Goal: Navigation & Orientation: Find specific page/section

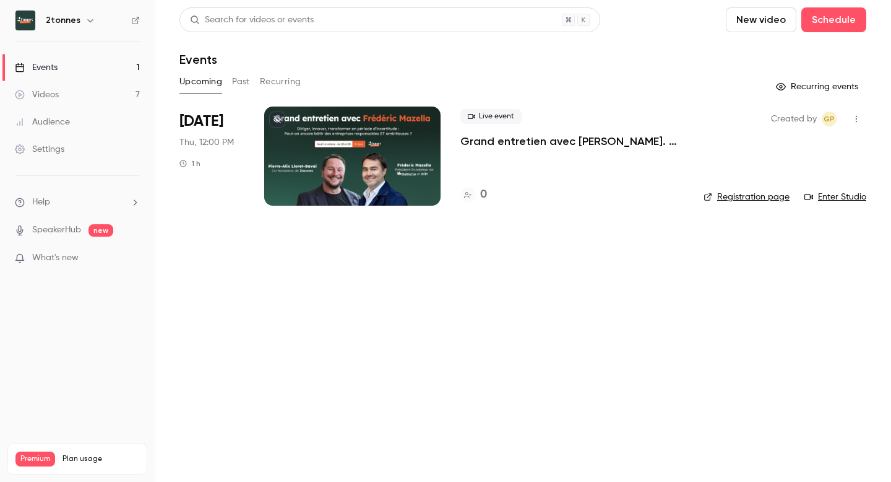
click at [87, 86] on link "Videos 7" at bounding box center [77, 94] width 155 height 27
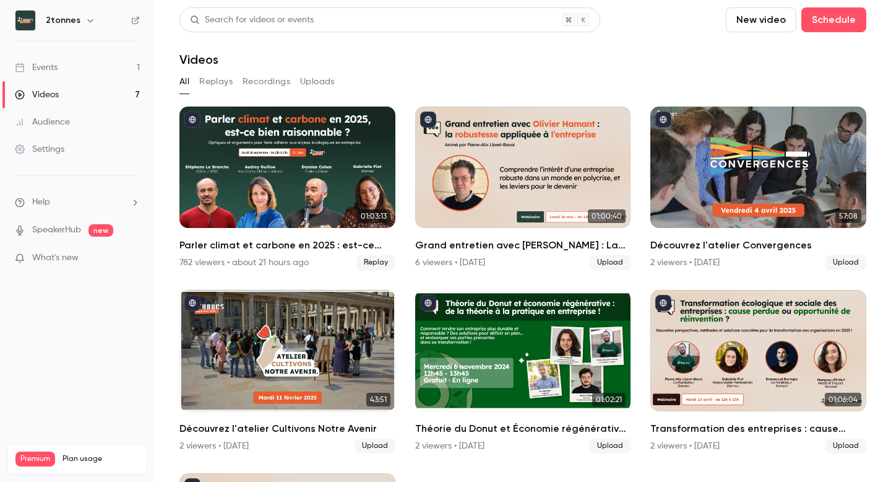
click at [220, 87] on button "Replays" at bounding box center [215, 82] width 33 height 20
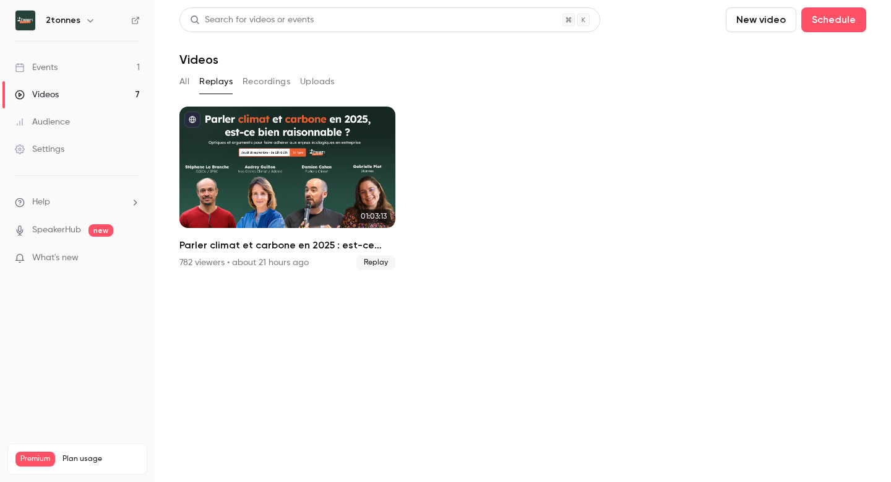
click at [192, 84] on div "All Replays Recordings Uploads" at bounding box center [522, 82] width 687 height 20
click at [187, 81] on button "All" at bounding box center [184, 82] width 10 height 20
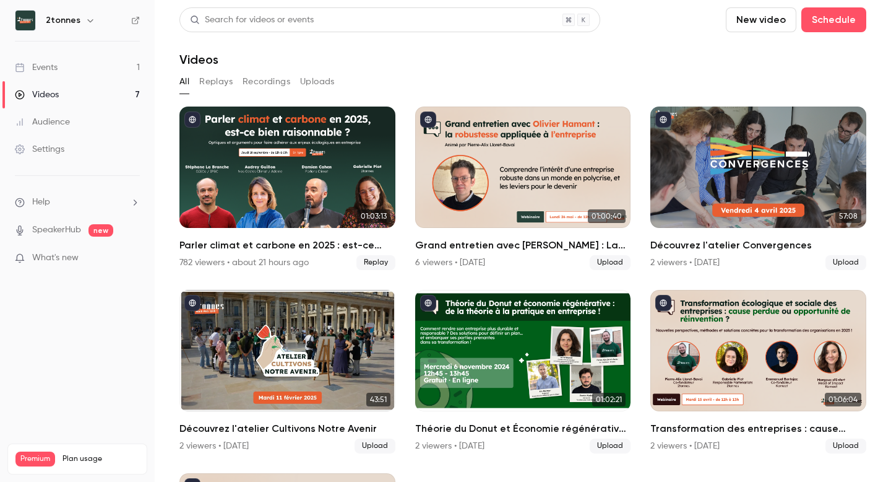
click at [69, 144] on link "Settings" at bounding box center [77, 149] width 155 height 27
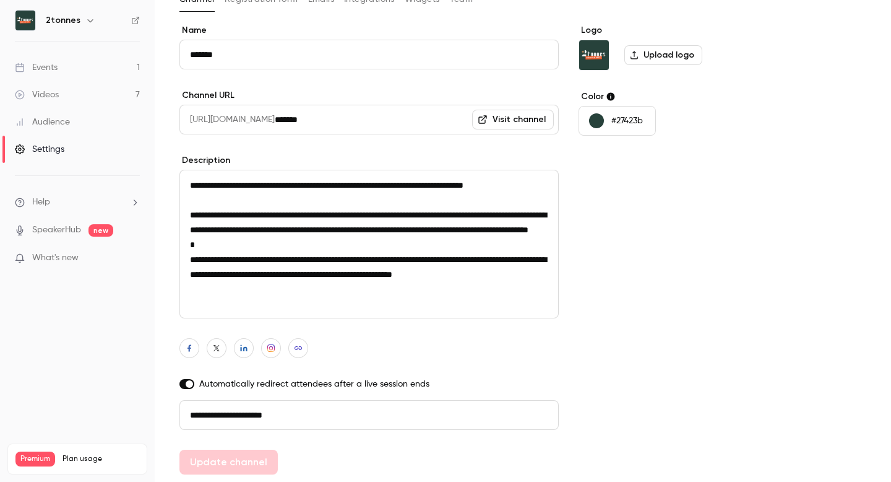
click at [67, 109] on link "Audience" at bounding box center [77, 121] width 155 height 27
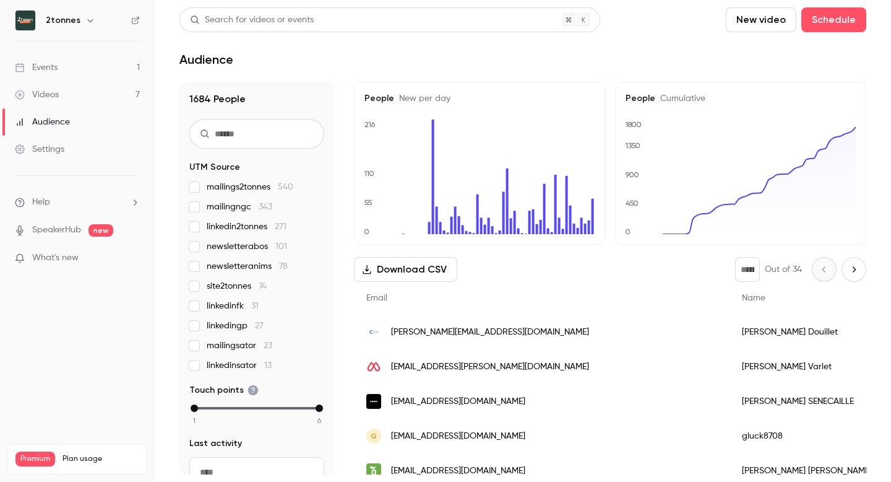
click at [74, 63] on link "Events 1" at bounding box center [77, 67] width 155 height 27
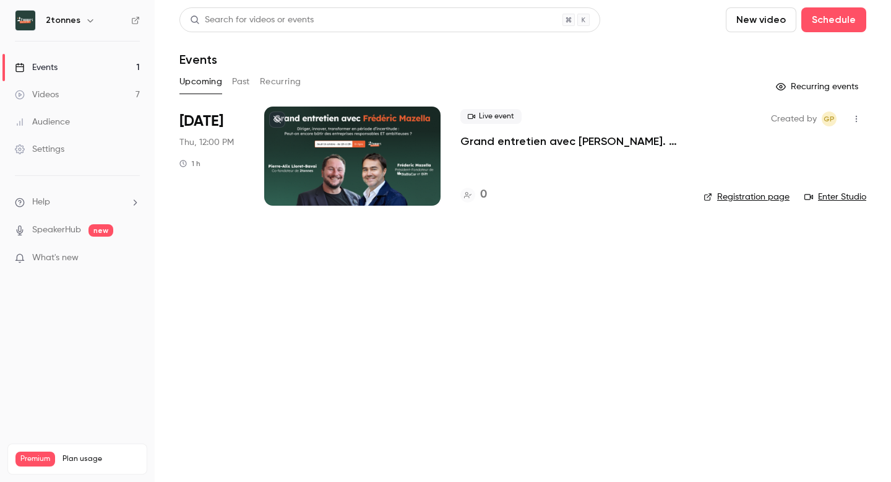
click at [50, 89] on div "Videos" at bounding box center [37, 95] width 44 height 12
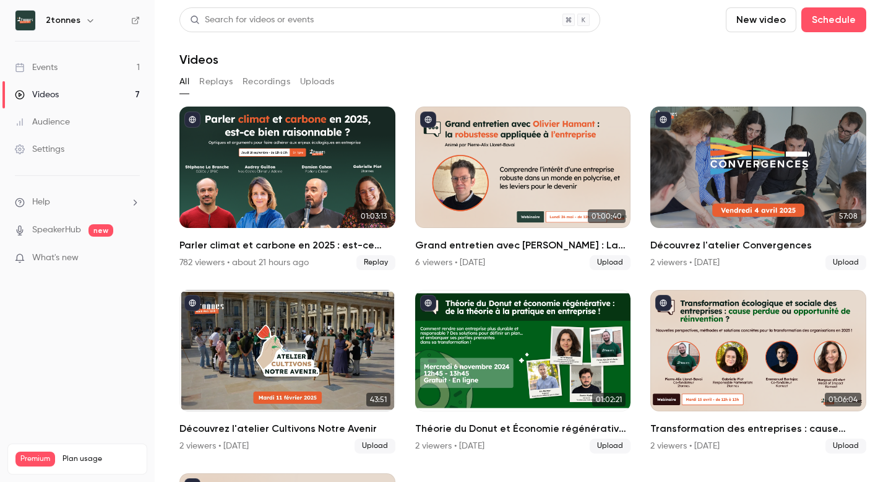
click at [88, 116] on link "Audience" at bounding box center [77, 121] width 155 height 27
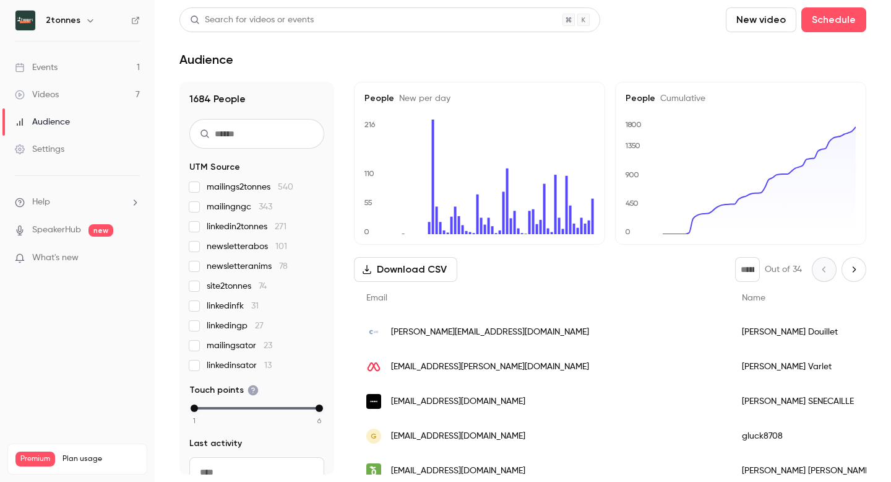
click at [63, 95] on link "Videos 7" at bounding box center [77, 94] width 155 height 27
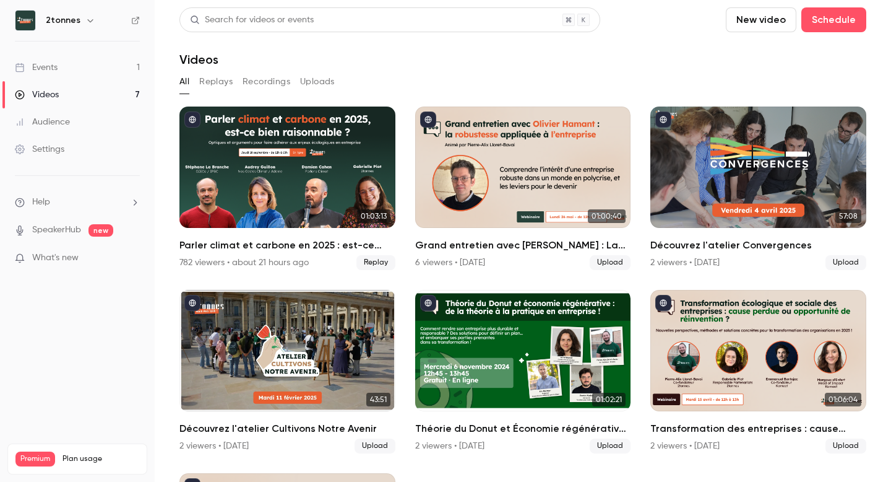
click at [50, 152] on div "Settings" at bounding box center [40, 149] width 50 height 12
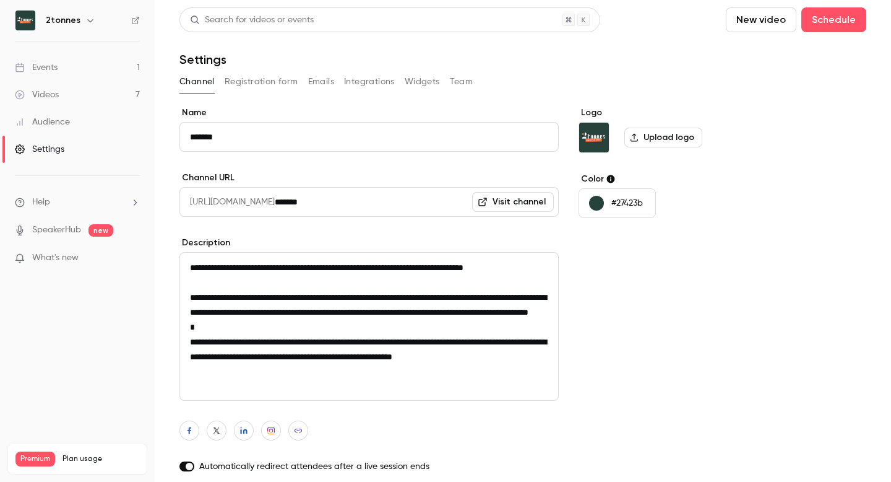
scroll to position [82, 0]
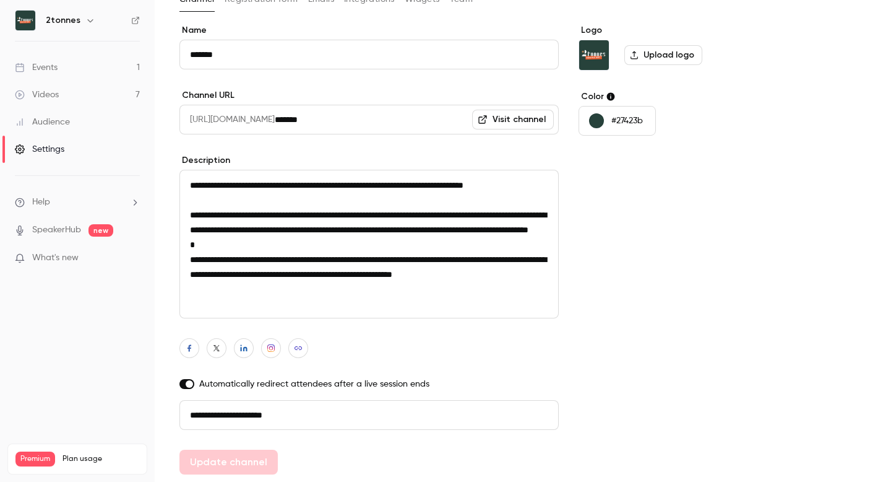
click at [52, 118] on div "Audience" at bounding box center [42, 122] width 55 height 12
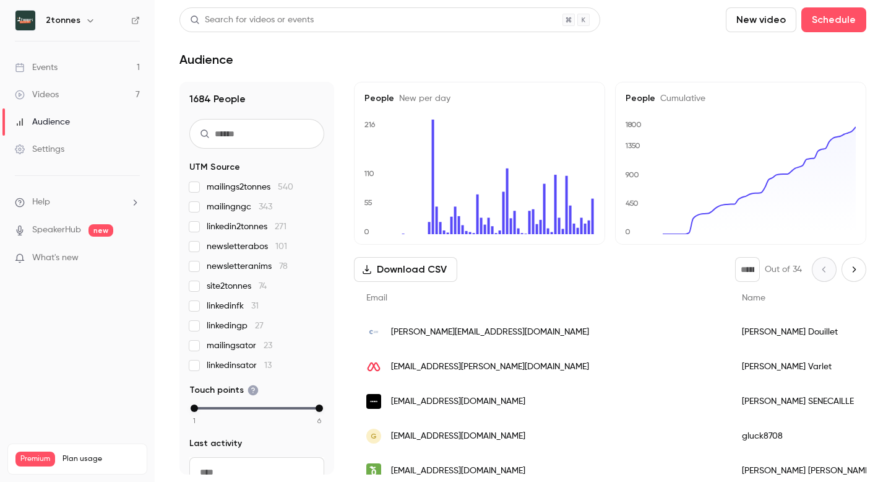
click at [50, 145] on div "Settings" at bounding box center [40, 149] width 50 height 12
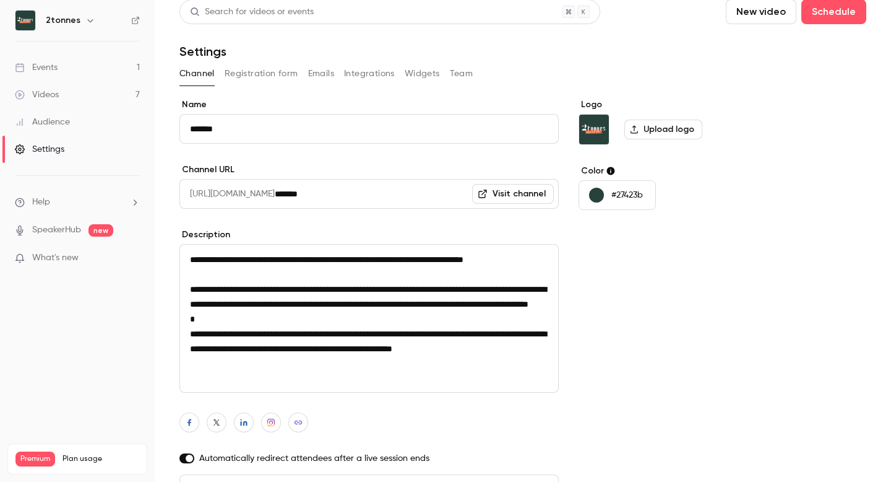
scroll to position [4, 0]
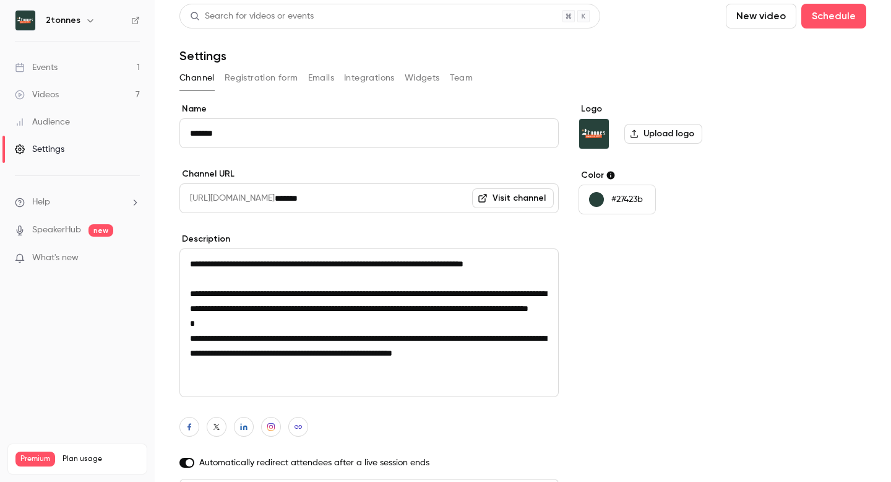
click at [501, 201] on link "Visit channel" at bounding box center [513, 198] width 82 height 20
